Goal: Transaction & Acquisition: Purchase product/service

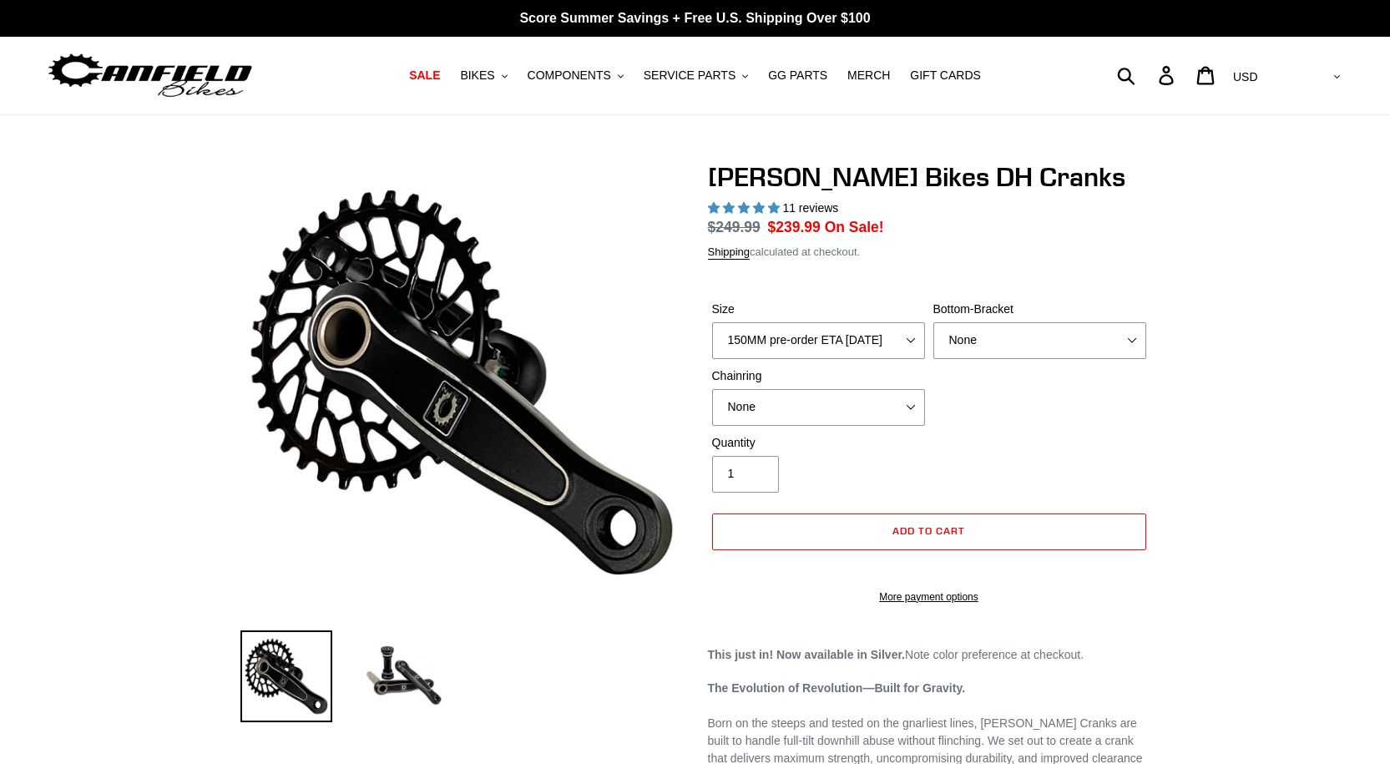
select select "highest-rating"
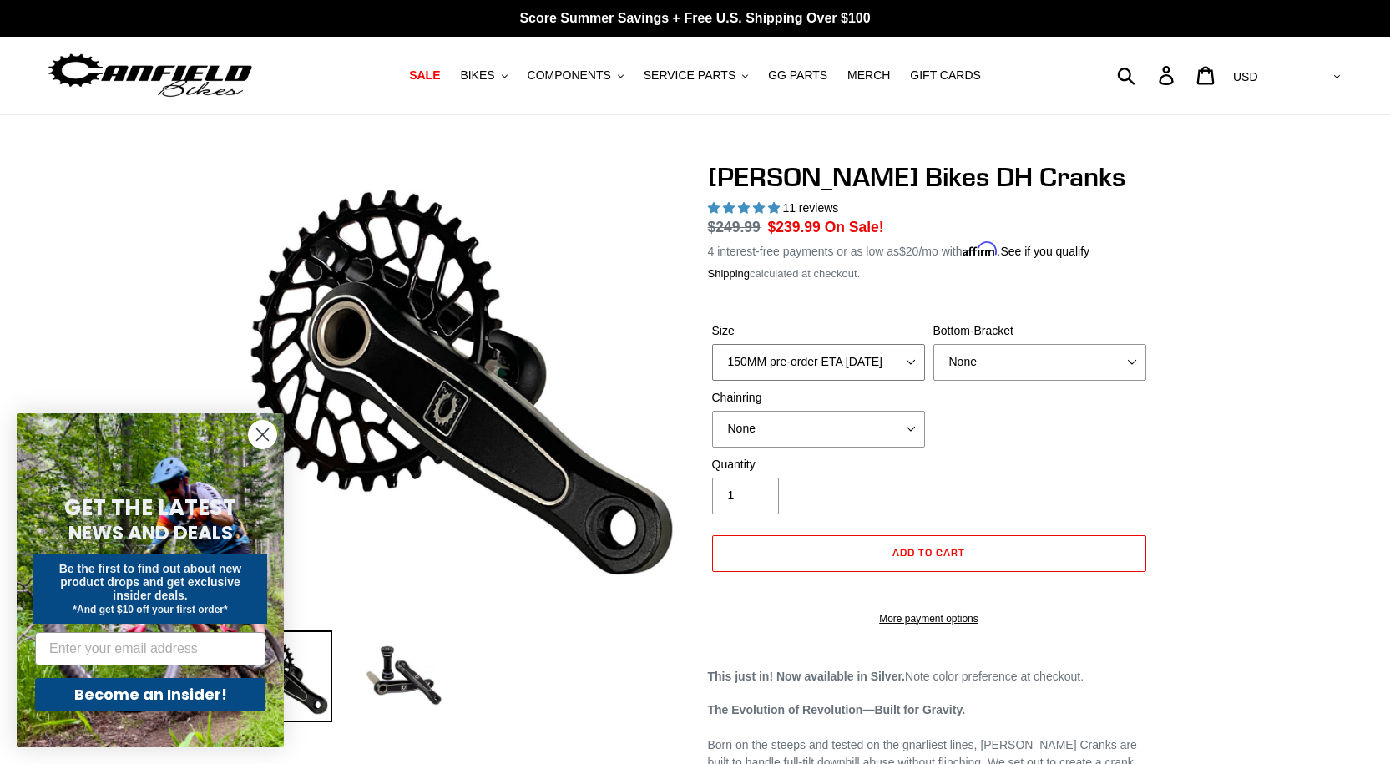
click at [821, 374] on select "150MM pre-order ETA 9/30/25 155MM pre-order ETA 9/30/25 160MM pre-order ETA 9/3…" at bounding box center [818, 362] width 213 height 37
select select "155MM pre-order ETA 9/30/25"
click at [712, 344] on select "150MM pre-order ETA 9/30/25 155MM pre-order ETA 9/30/25 160MM pre-order ETA 9/3…" at bounding box center [818, 362] width 213 height 37
click at [1112, 260] on div "Canfield Bikes DH Cranks 11 reviews Regular price $249.99 Sale price $239.99 On…" at bounding box center [929, 402] width 443 height 482
click at [1027, 371] on select "None BSA Threaded 83mm" at bounding box center [1040, 362] width 213 height 37
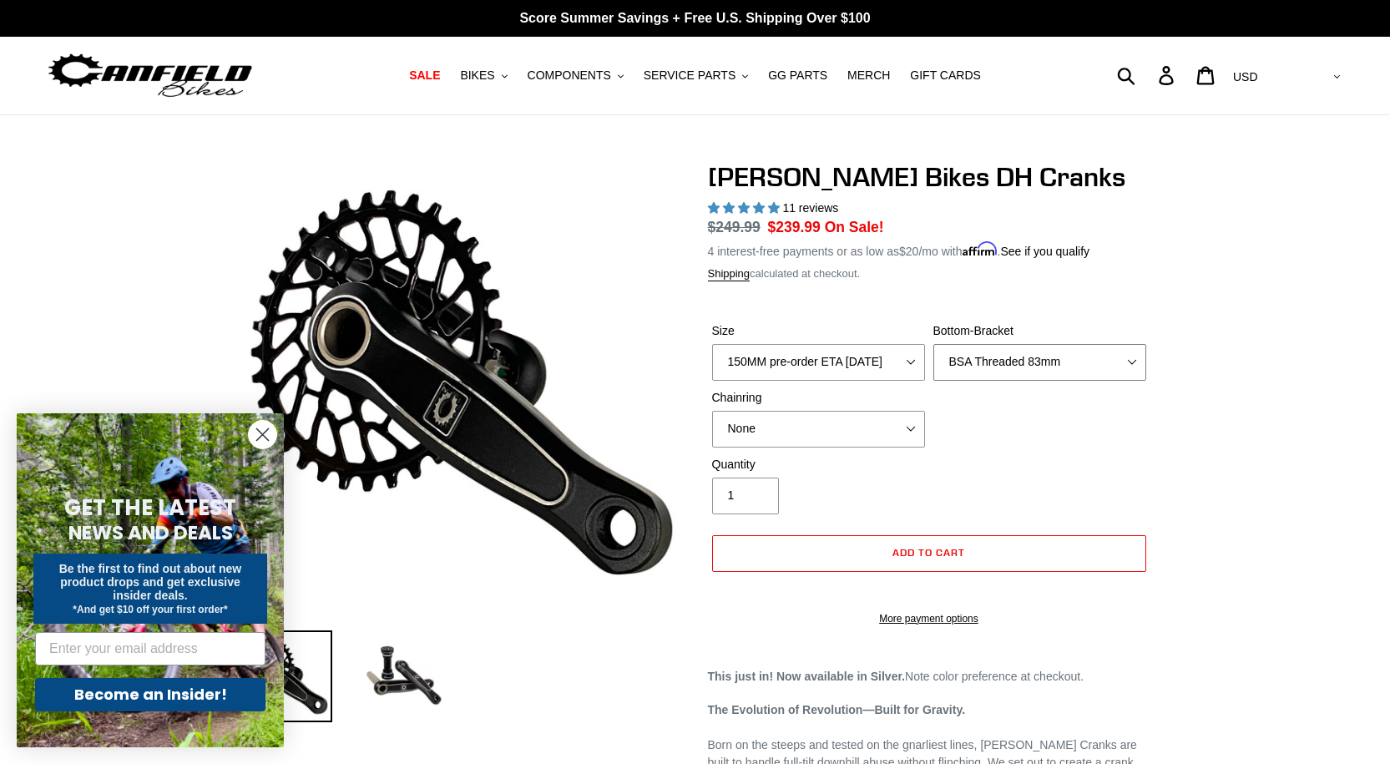
click at [934, 344] on select "None BSA Threaded 83mm" at bounding box center [1040, 362] width 213 height 37
drag, startPoint x: 964, startPoint y: 416, endPoint x: 919, endPoint y: 426, distance: 46.2
click at [963, 416] on div "Size 150MM pre-order ETA 9/30/25 155MM pre-order ETA 9/30/25 160MM pre-order ET…" at bounding box center [929, 389] width 443 height 134
click at [891, 425] on select "None 34t Round" at bounding box center [818, 429] width 213 height 37
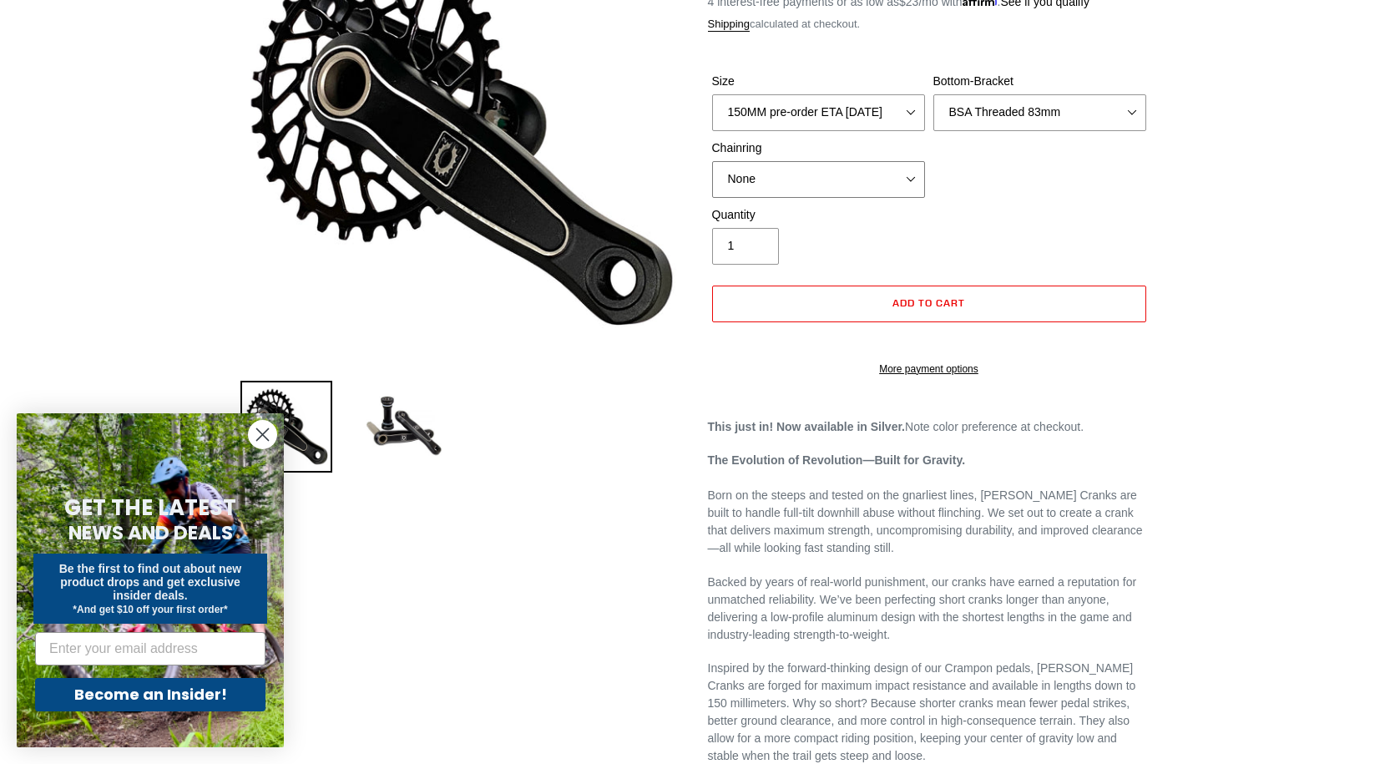
scroll to position [251, 0]
click at [261, 433] on icon "Close dialog" at bounding box center [263, 435] width 12 height 12
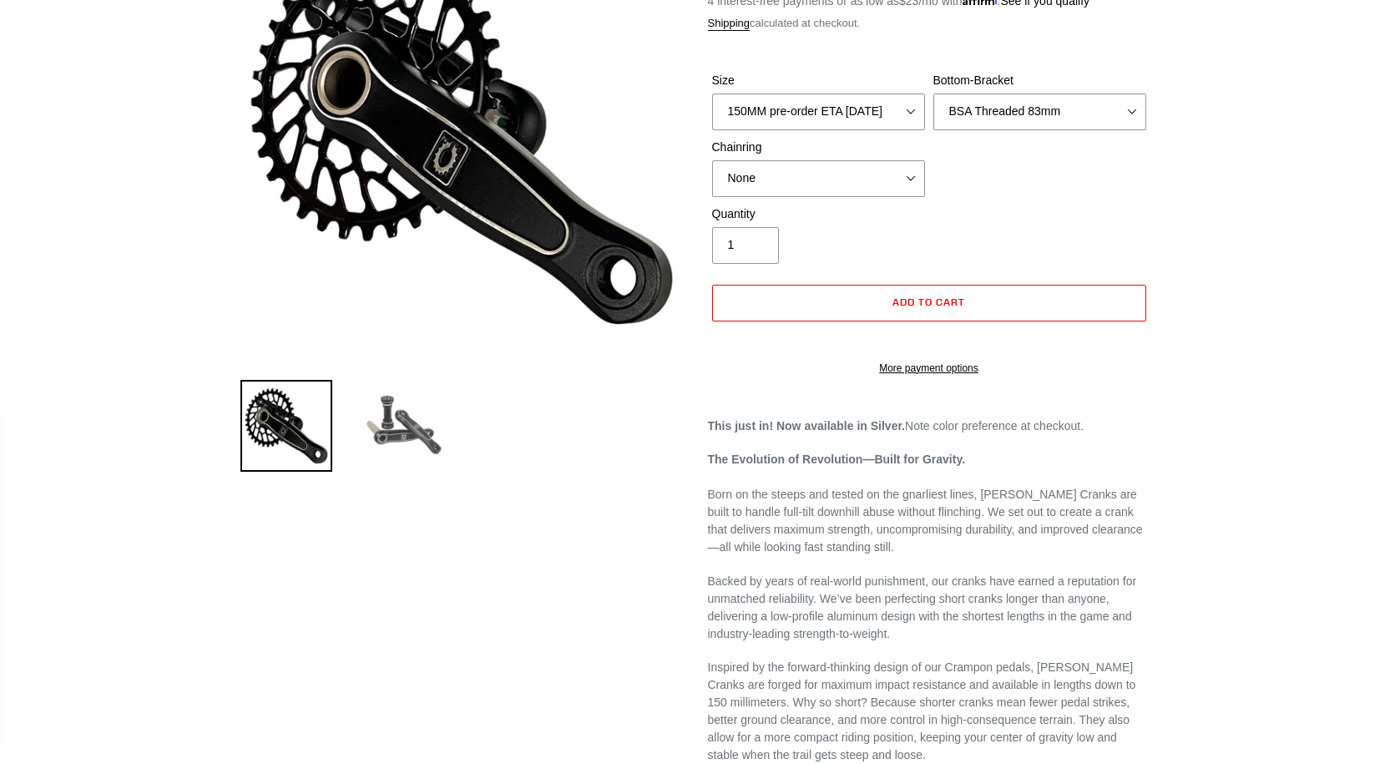
click at [393, 453] on img at bounding box center [403, 426] width 92 height 92
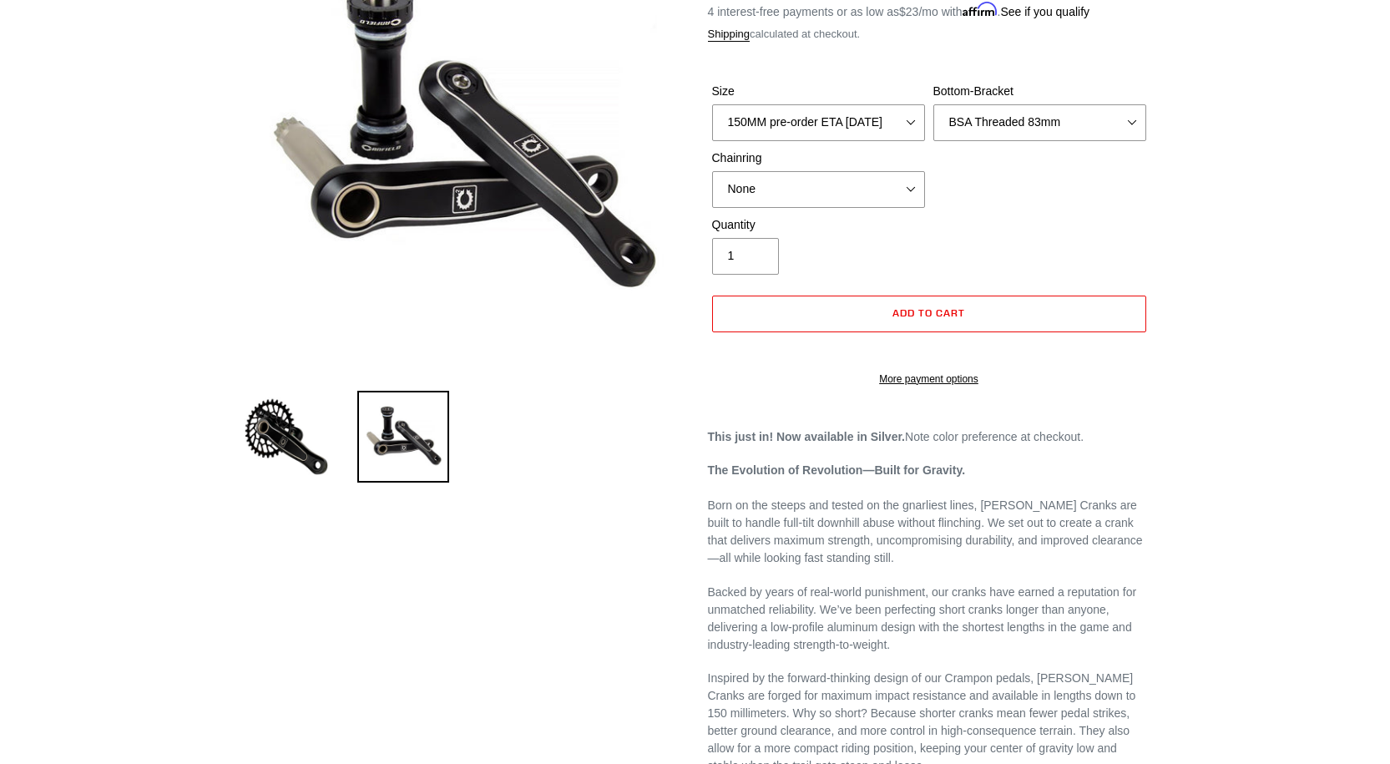
scroll to position [0, 0]
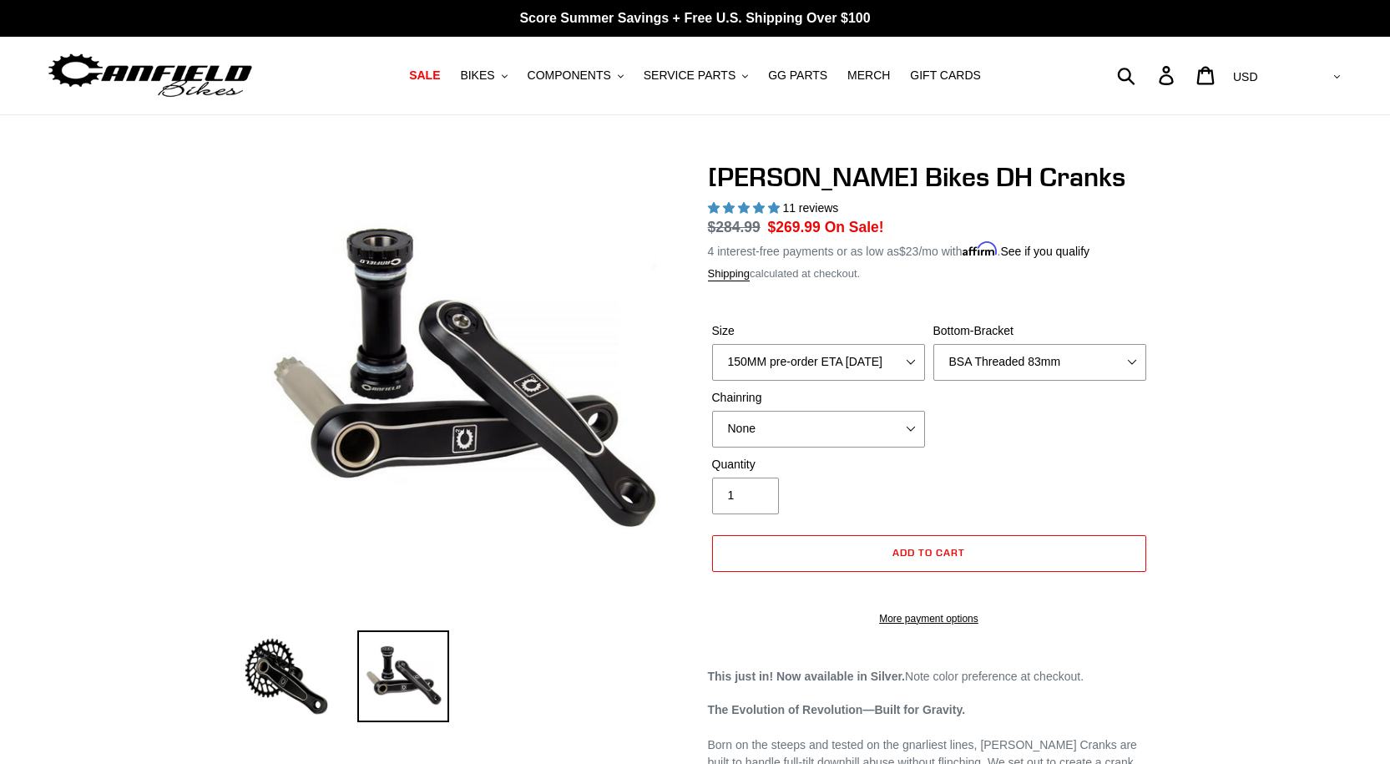
click at [831, 182] on h1 "Canfield Bikes DH Cranks" at bounding box center [929, 177] width 443 height 32
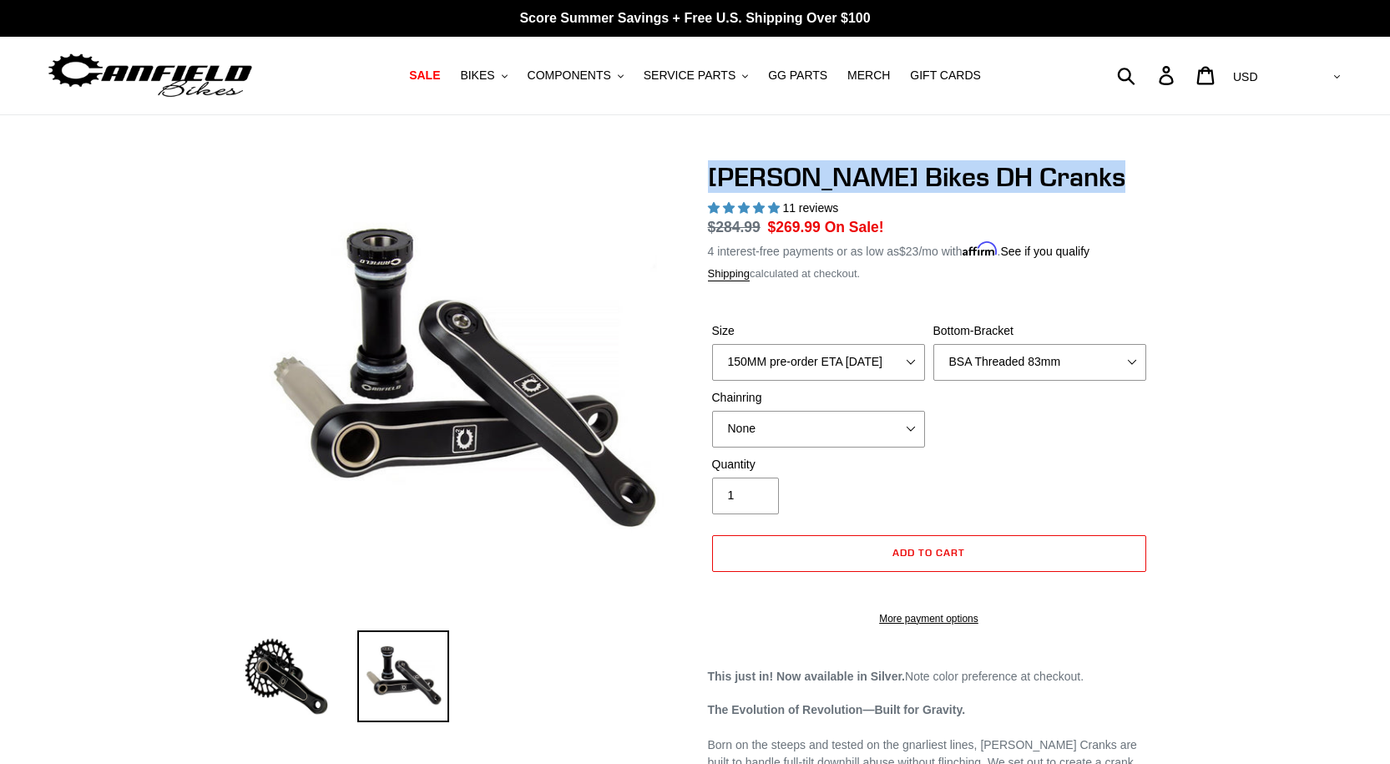
click at [831, 182] on h1 "Canfield Bikes DH Cranks" at bounding box center [929, 177] width 443 height 32
click at [855, 362] on select "150MM pre-order ETA 9/30/25 155MM pre-order ETA 9/30/25 160MM pre-order ETA 9/3…" at bounding box center [818, 362] width 213 height 37
click at [858, 362] on select "150MM pre-order ETA 9/30/25 155MM pre-order ETA 9/30/25 160MM pre-order ETA 9/3…" at bounding box center [818, 362] width 213 height 37
click at [1026, 361] on select "None BSA Threaded 83mm" at bounding box center [1040, 362] width 213 height 37
click at [1026, 365] on select "None BSA Threaded 83mm" at bounding box center [1040, 362] width 213 height 37
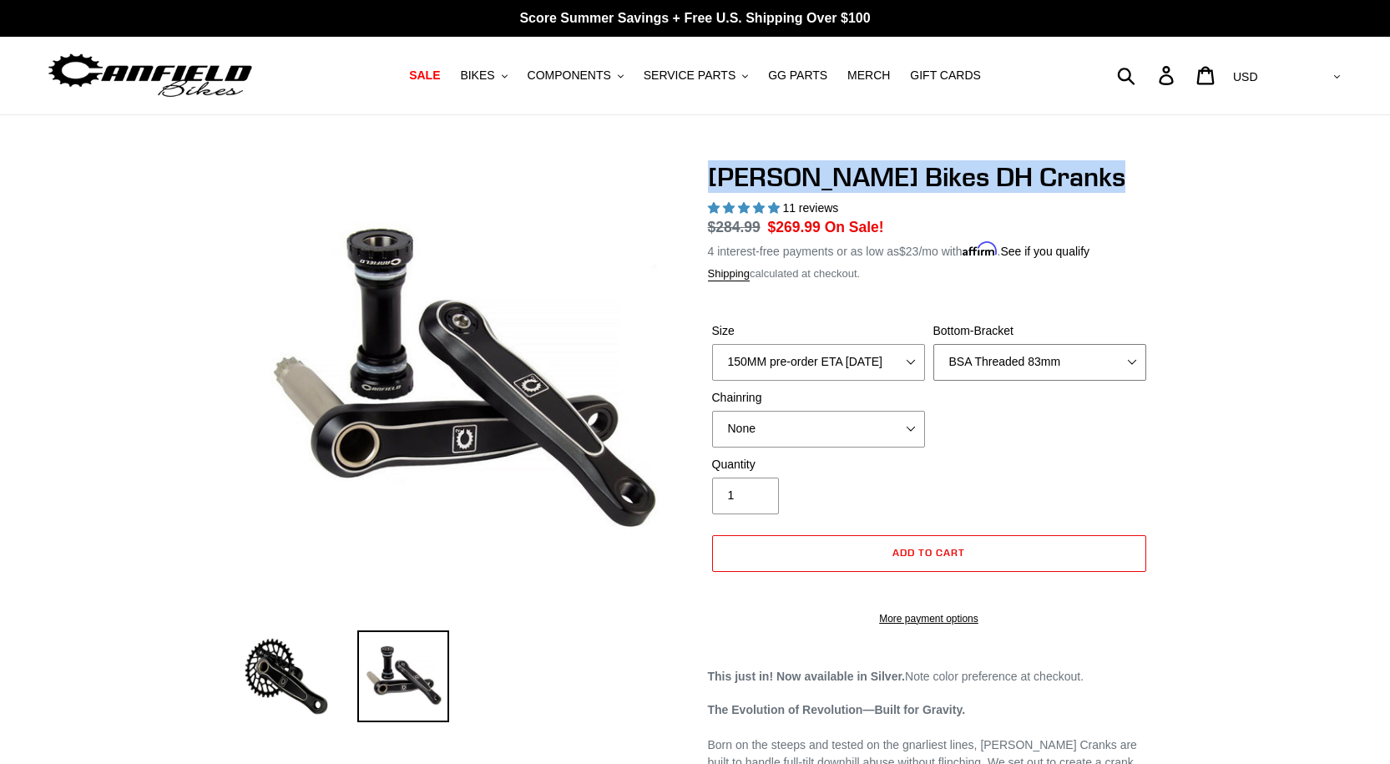
click at [1026, 365] on select "None BSA Threaded 83mm" at bounding box center [1040, 362] width 213 height 37
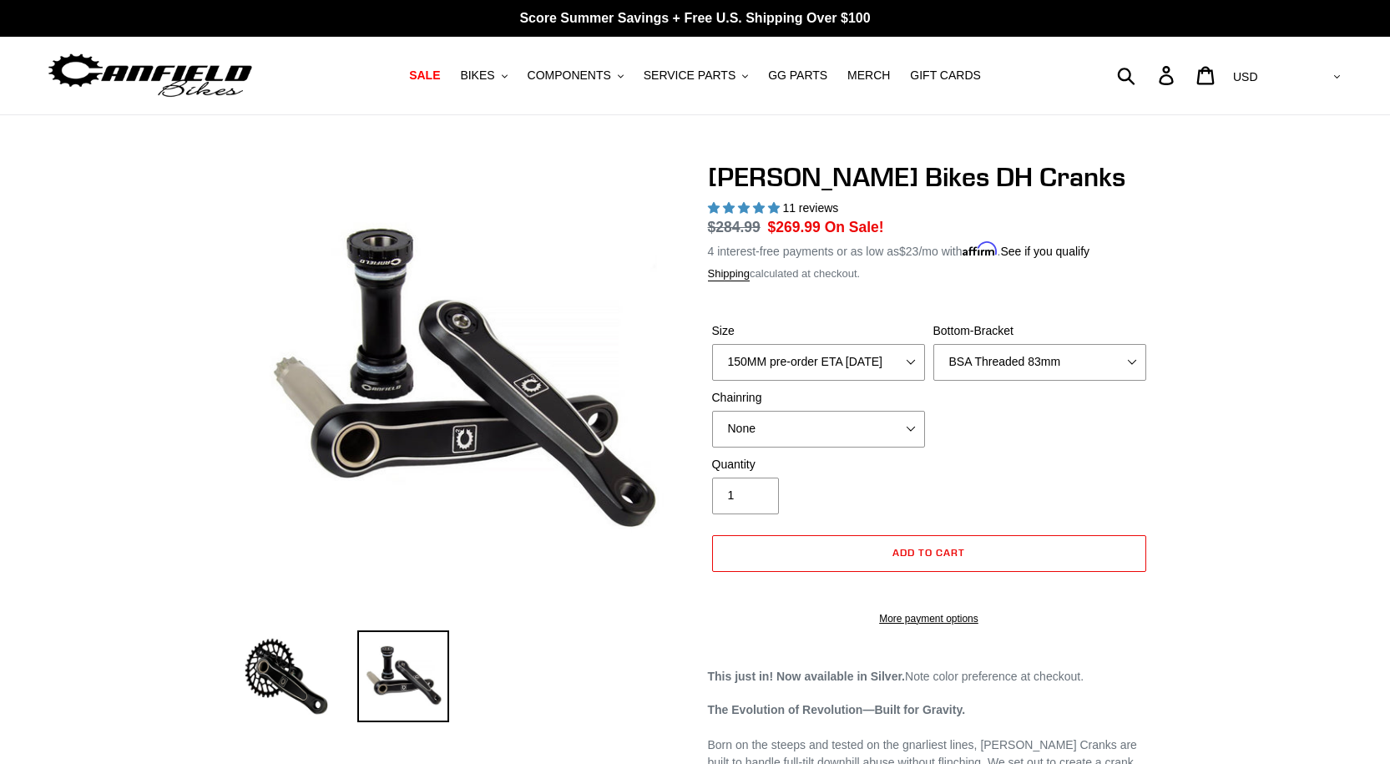
click at [1042, 367] on select "None BSA Threaded 83mm" at bounding box center [1040, 362] width 213 height 37
click at [934, 344] on select "None BSA Threaded 83mm" at bounding box center [1040, 362] width 213 height 37
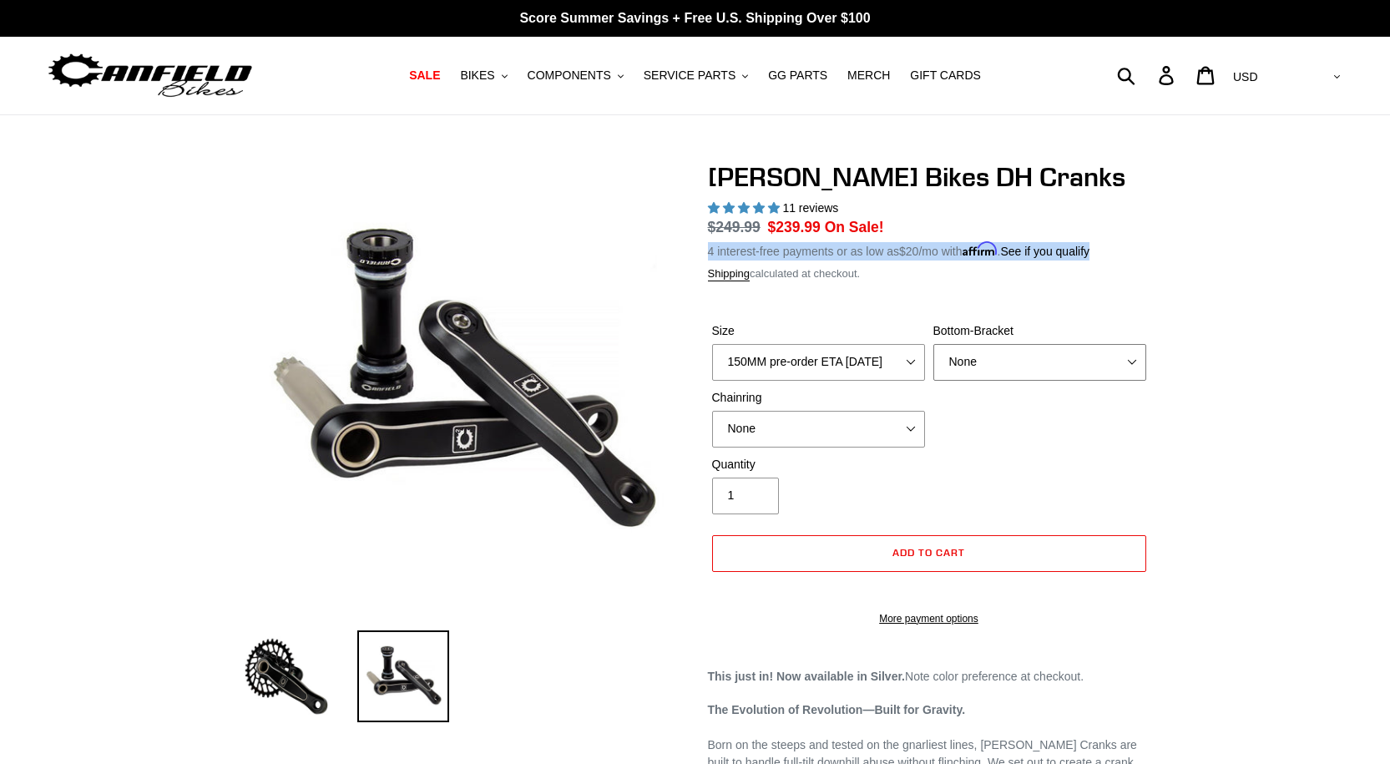
click at [1033, 358] on select "None BSA Threaded 83mm" at bounding box center [1040, 362] width 213 height 37
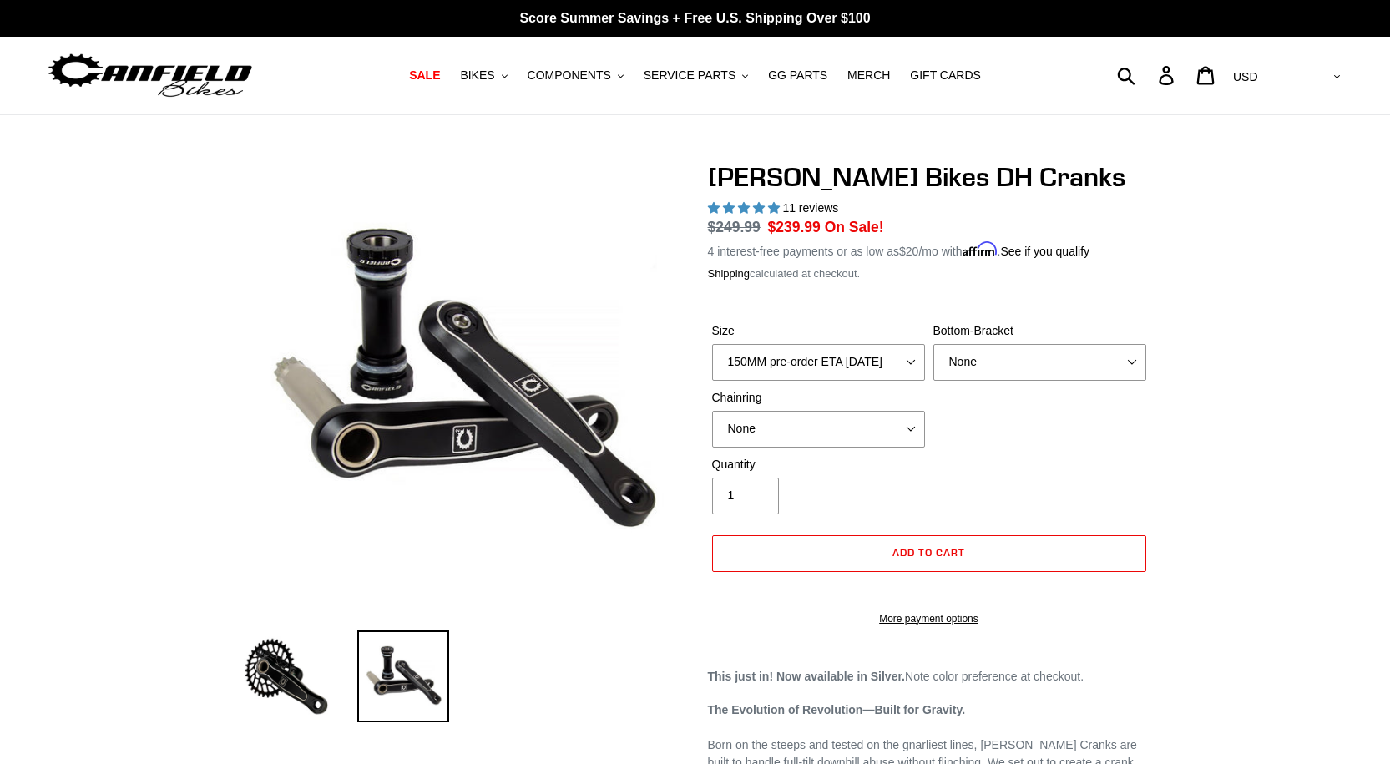
click at [1036, 355] on select "None BSA Threaded 83mm" at bounding box center [1040, 362] width 213 height 37
select select "BSA Threaded 83mm"
click at [934, 344] on select "None BSA Threaded 83mm" at bounding box center [1040, 362] width 213 height 37
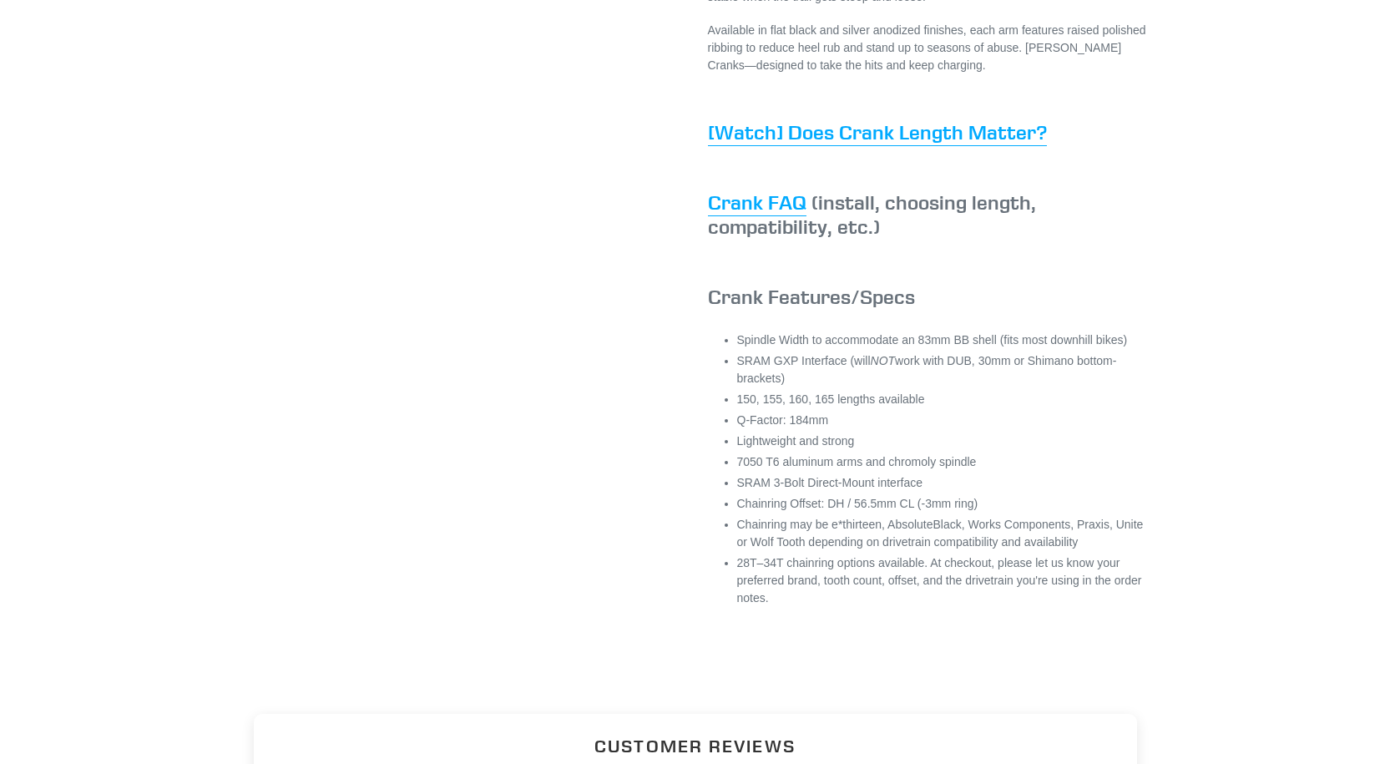
scroll to position [1253, 0]
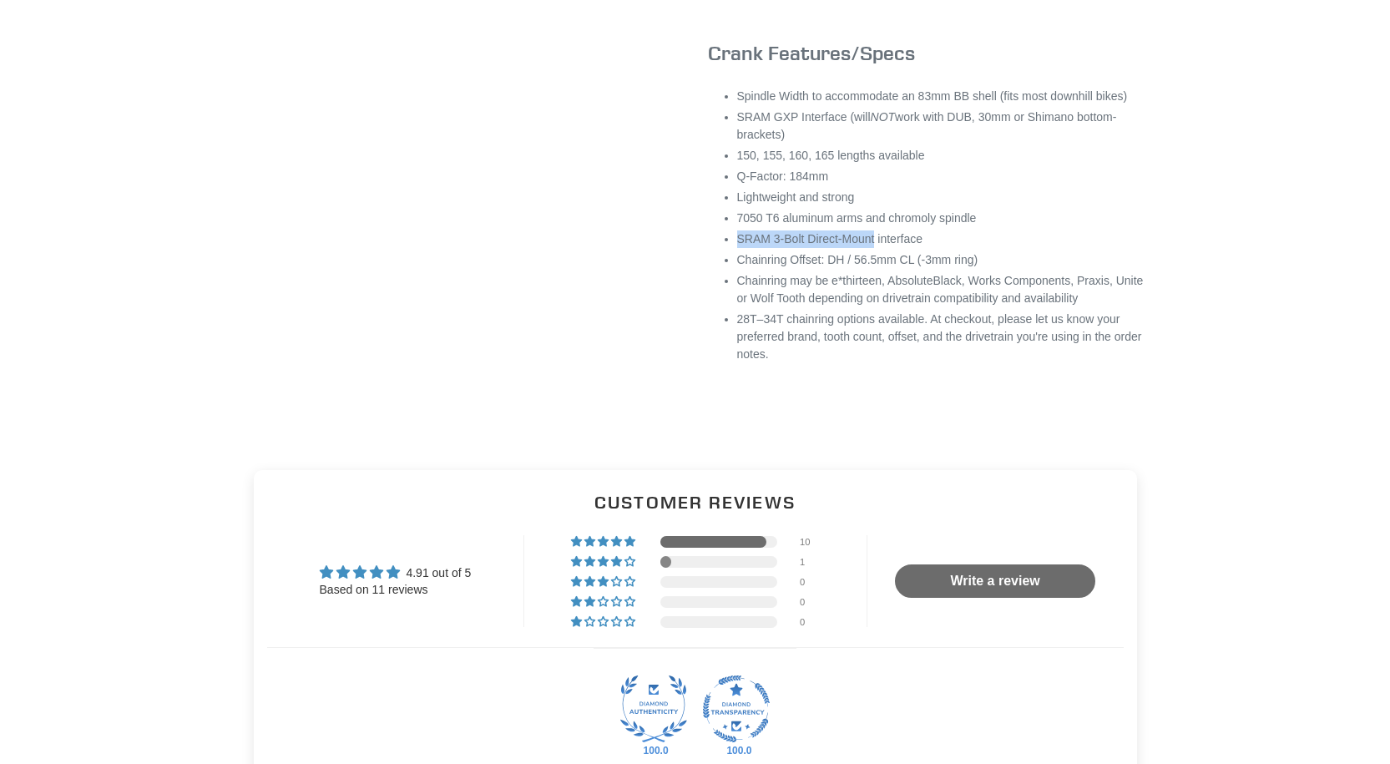
drag, startPoint x: 733, startPoint y: 255, endPoint x: 877, endPoint y: 256, distance: 143.6
click at [877, 256] on div "Spindle Width to accommodate an 83mm BB shell (fits most downhill bikes) SRAM G…" at bounding box center [929, 258] width 443 height 340
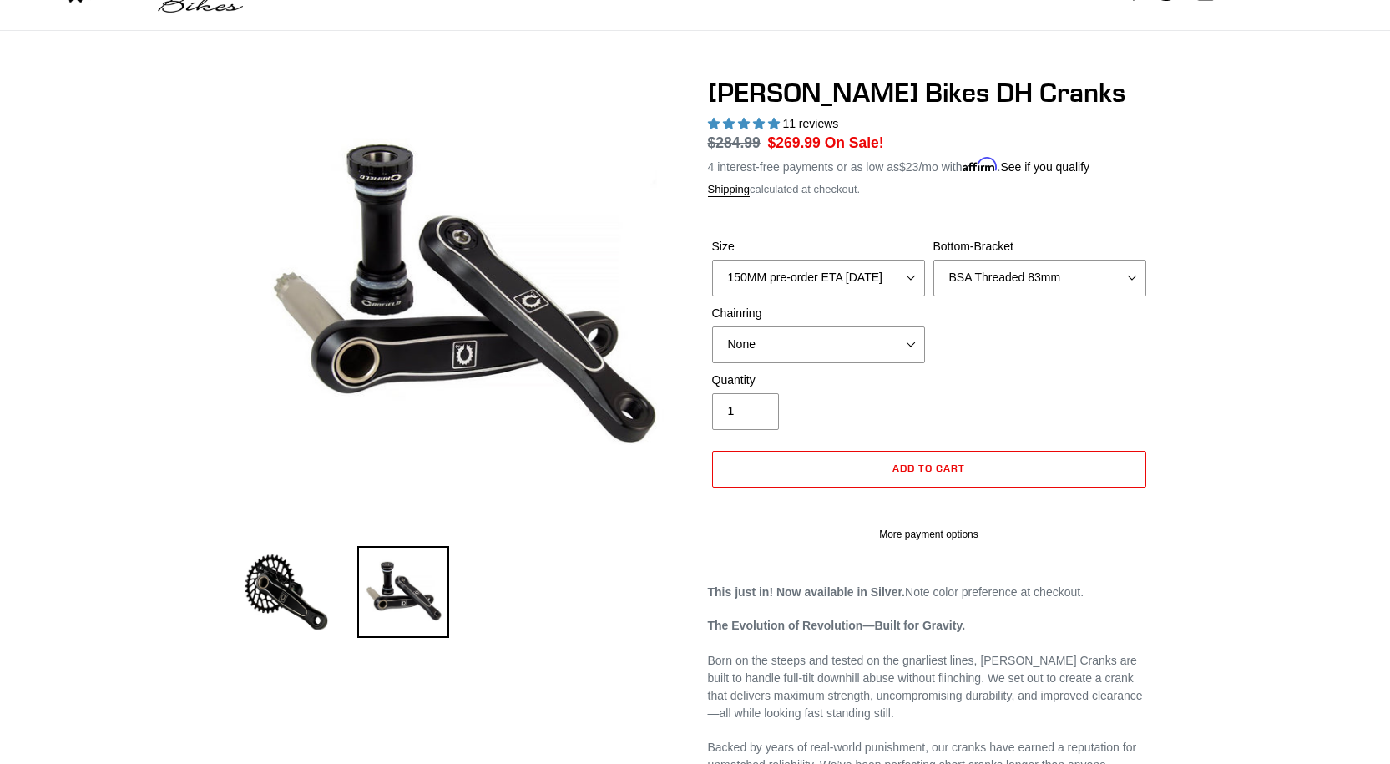
scroll to position [0, 0]
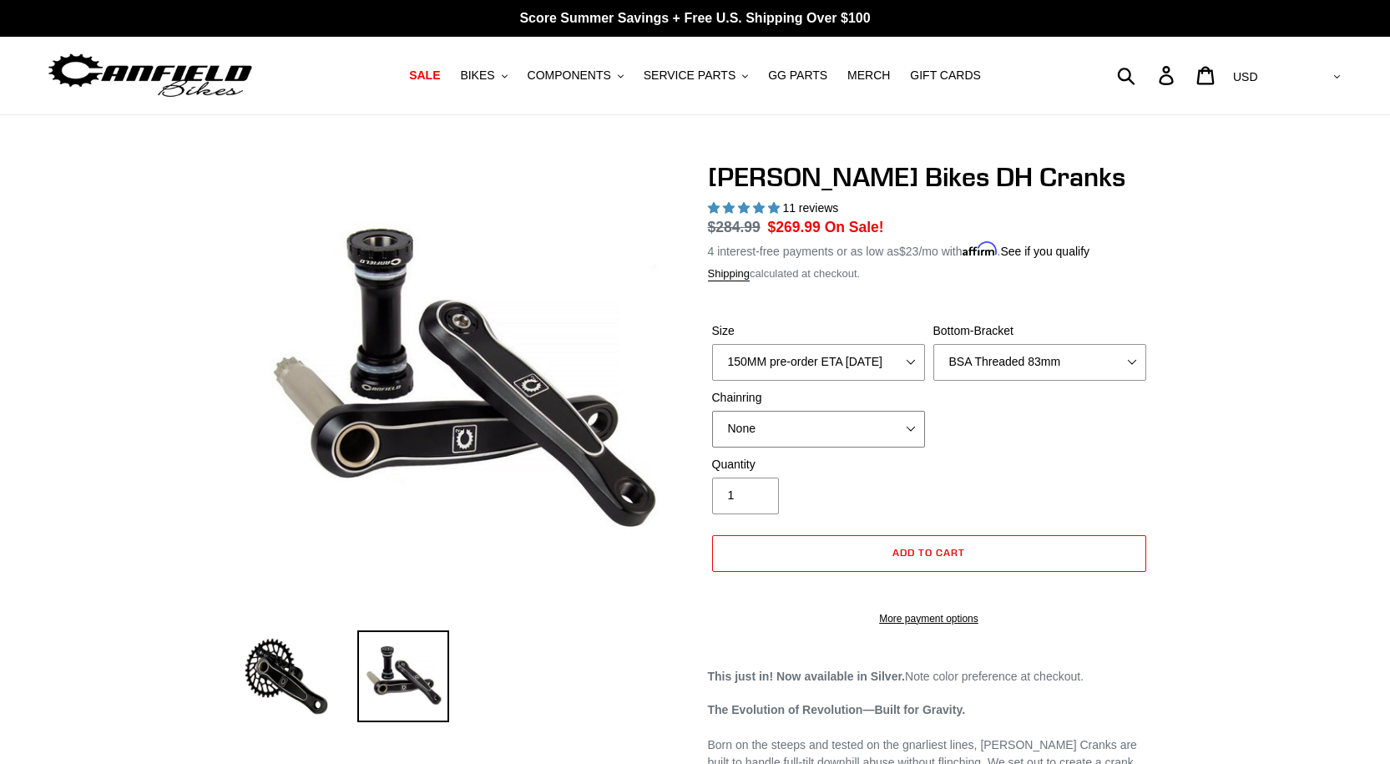
click at [828, 435] on select "None 34t Round" at bounding box center [818, 429] width 213 height 37
click at [712, 411] on select "None 34t Round" at bounding box center [818, 429] width 213 height 37
click at [873, 436] on select "None 34t Round" at bounding box center [818, 429] width 213 height 37
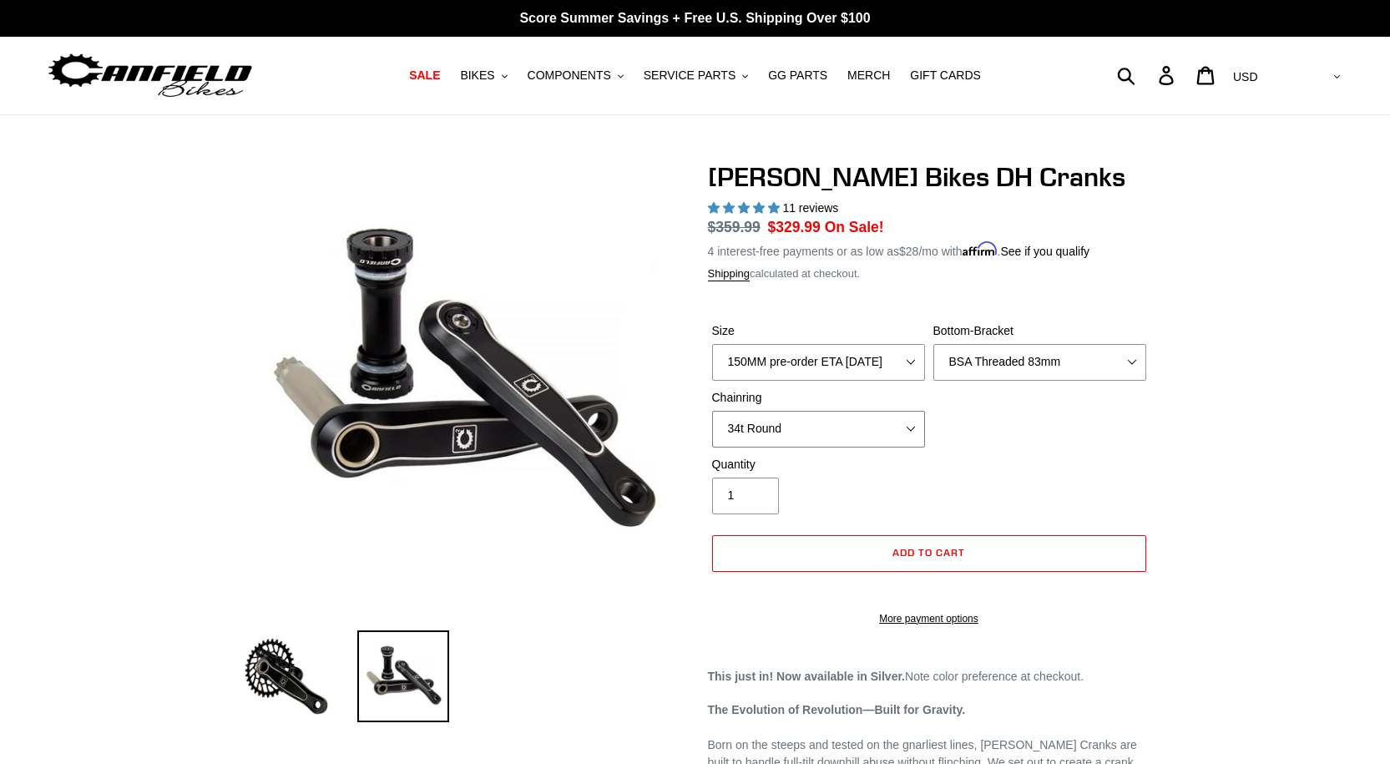
select select "None"
click at [712, 411] on select "None 34t Round" at bounding box center [818, 429] width 213 height 37
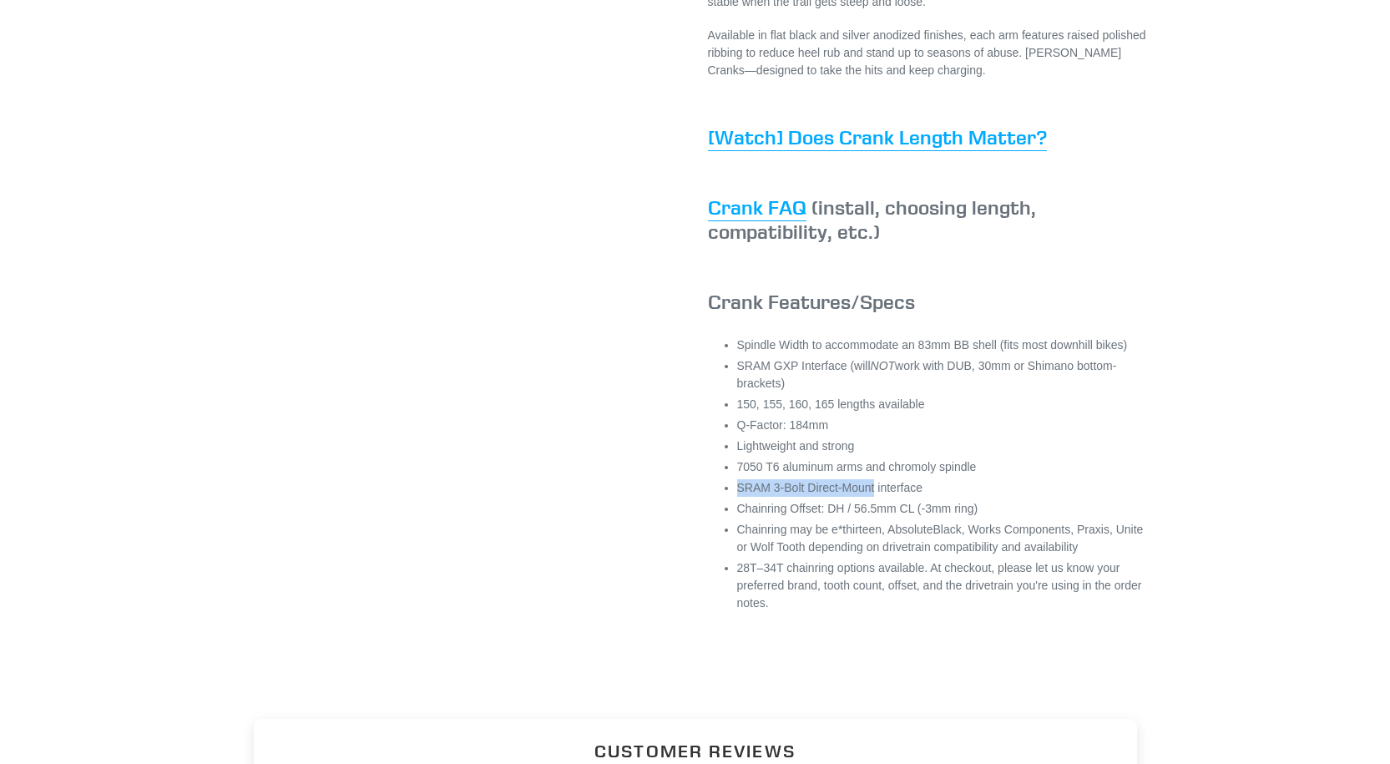
scroll to position [1169, 0]
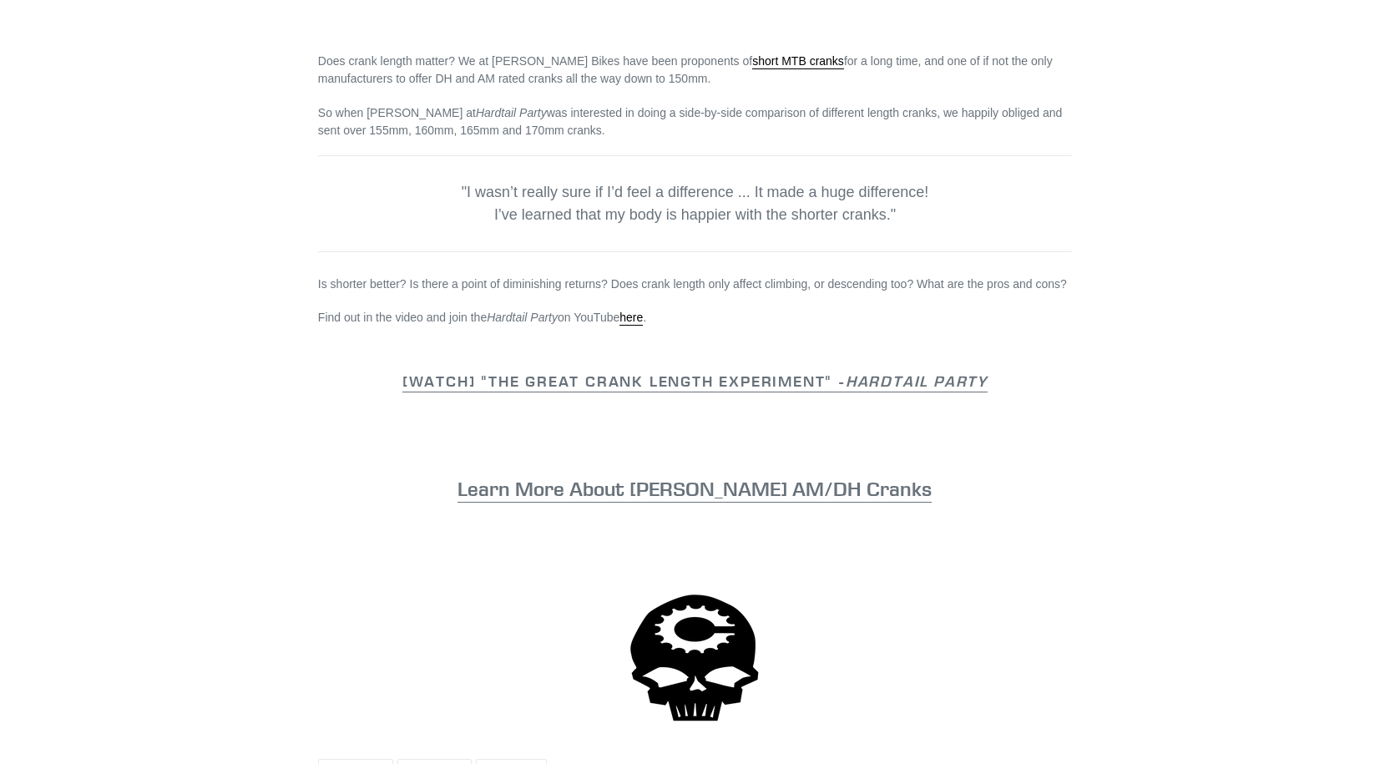
scroll to position [752, 0]
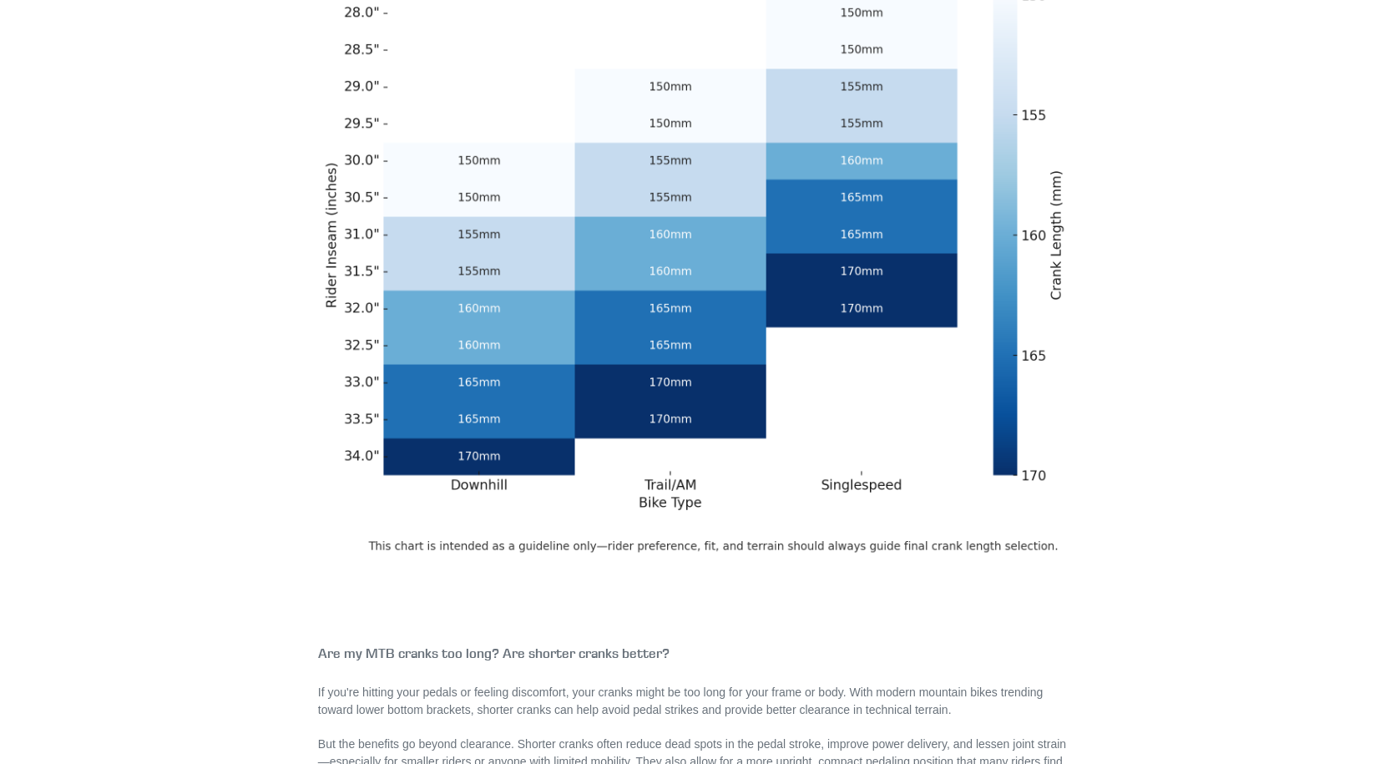
scroll to position [167, 0]
